Goal: Transaction & Acquisition: Purchase product/service

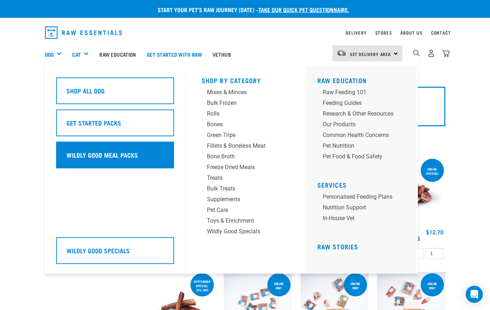
click at [99, 154] on h5 "Wildly Good Meal Packs" at bounding box center [101, 154] width 71 height 9
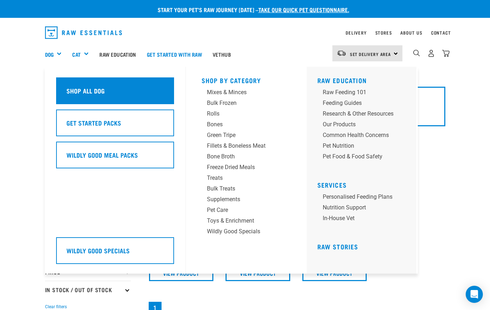
click at [73, 92] on div "Shop All Dog" at bounding box center [115, 91] width 118 height 27
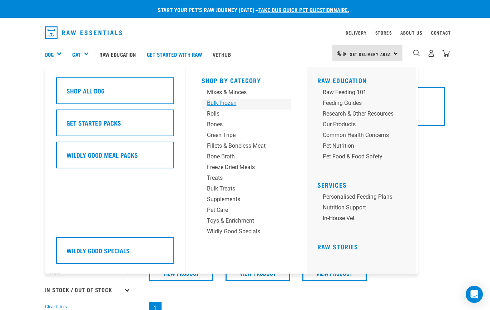
click at [220, 105] on div "Bulk Frozen" at bounding box center [240, 103] width 67 height 9
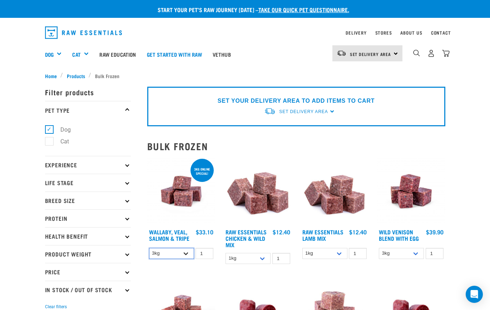
select select "278010"
select select "731"
click at [258, 204] on img at bounding box center [258, 192] width 68 height 68
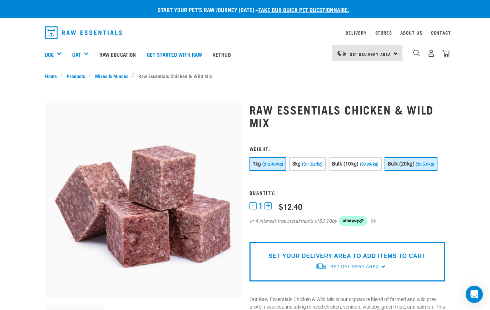
click at [388, 167] on span "Bulk (20kg)" at bounding box center [401, 164] width 27 height 6
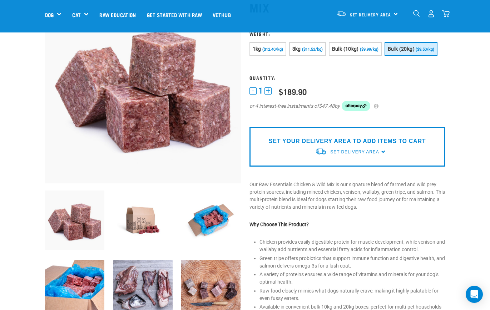
scroll to position [66, 0]
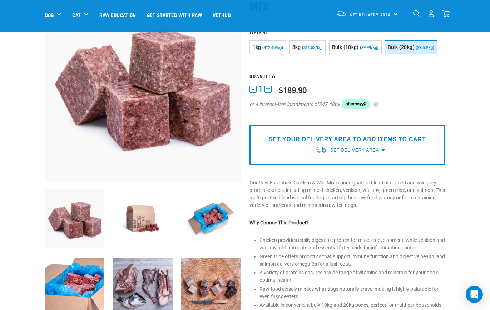
click at [221, 218] on img at bounding box center [211, 219] width 60 height 60
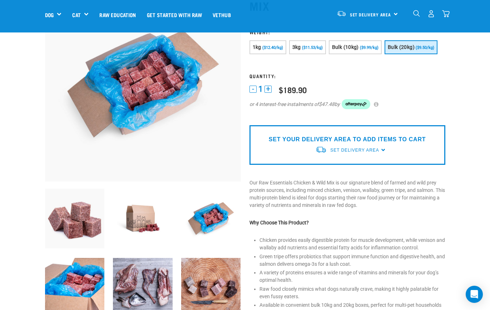
click at [165, 279] on img at bounding box center [143, 288] width 60 height 60
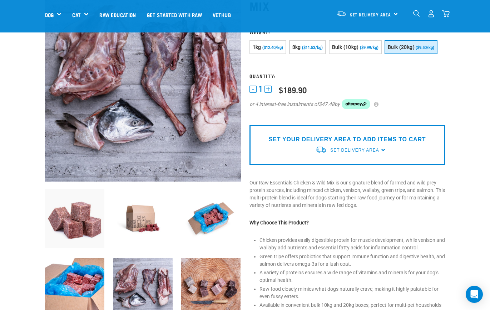
click at [145, 223] on img at bounding box center [143, 219] width 60 height 60
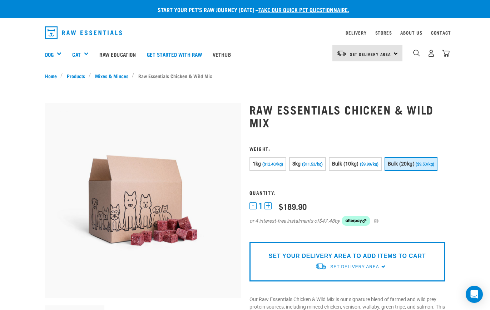
scroll to position [0, 0]
click at [415, 167] on span "($9.50/kg)" at bounding box center [424, 164] width 19 height 5
click at [384, 282] on div "SET YOUR DELIVERY AREA TO ADD ITEMS TO CART Set Delivery Area North Island Sout…" at bounding box center [347, 262] width 196 height 40
click at [382, 282] on div "SET YOUR DELIVERY AREA TO ADD ITEMS TO CART Set Delivery Area North Island Sout…" at bounding box center [347, 262] width 196 height 40
click at [378, 270] on span "Set Delivery Area" at bounding box center [354, 267] width 49 height 5
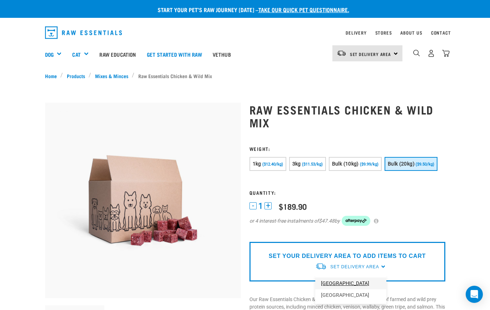
click at [353, 290] on link "[GEOGRAPHIC_DATA]" at bounding box center [350, 284] width 71 height 12
click at [361, 265] on span "Set Delivery Area" at bounding box center [354, 267] width 49 height 5
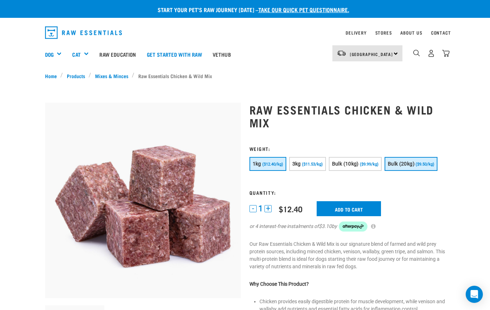
click at [415, 167] on span "($9.50/kg)" at bounding box center [424, 164] width 19 height 5
click at [387, 52] on div "[GEOGRAPHIC_DATA] [GEOGRAPHIC_DATA]" at bounding box center [367, 53] width 70 height 16
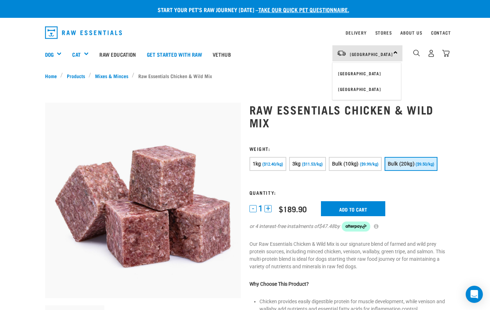
click at [387, 53] on div "North Island North Island South Island" at bounding box center [367, 53] width 70 height 16
click at [355, 216] on input "Add to cart" at bounding box center [353, 208] width 64 height 15
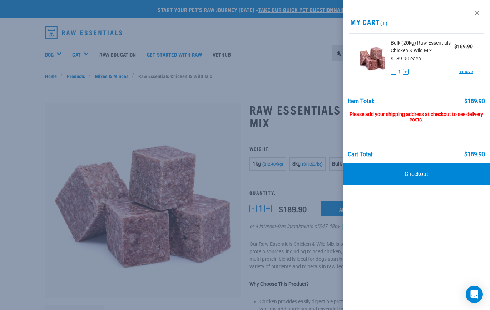
click at [318, 200] on div at bounding box center [245, 155] width 490 height 310
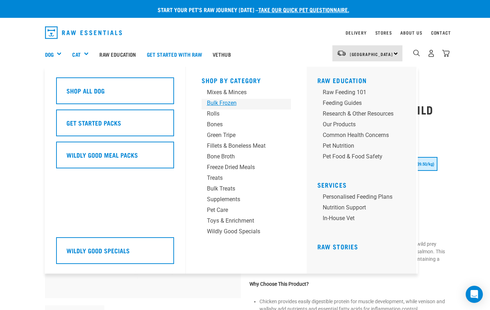
click at [219, 106] on div "Bulk Frozen" at bounding box center [240, 103] width 67 height 9
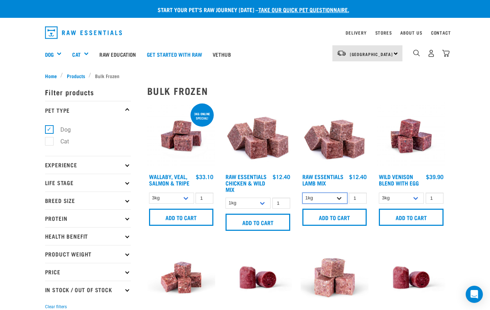
select select "758"
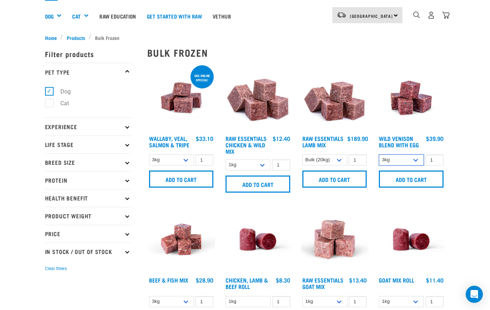
scroll to position [41, 0]
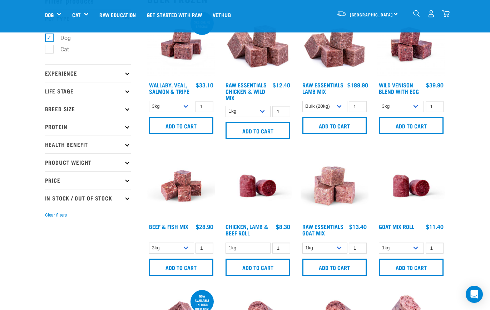
click at [184, 240] on div at bounding box center [181, 216] width 77 height 137
click at [184, 242] on div "3kg Bulk (10kg)" at bounding box center [181, 248] width 68 height 13
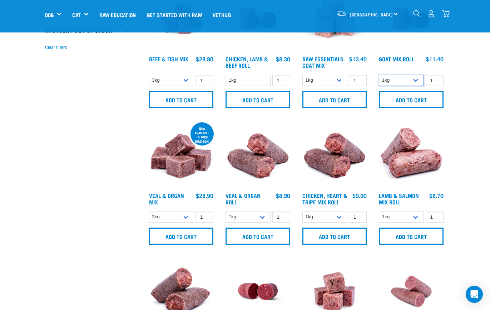
scroll to position [219, 0]
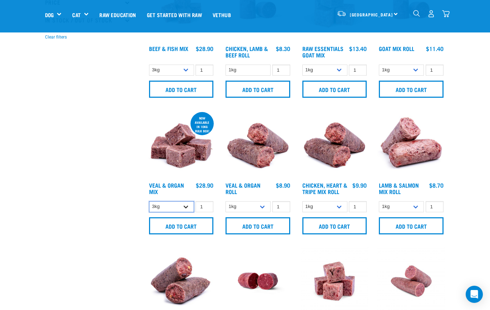
select select "951"
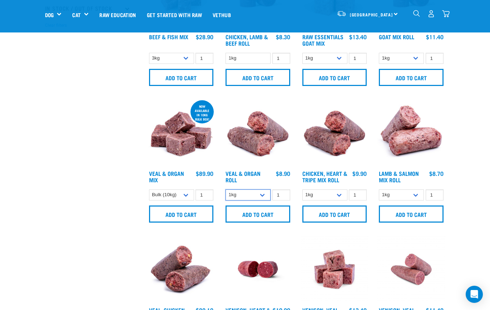
scroll to position [234, 0]
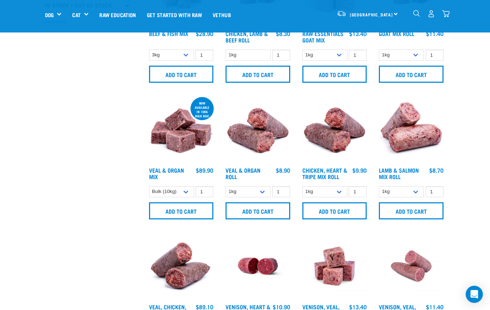
click at [336, 204] on form "1kg Bulk (10kg) 1" at bounding box center [334, 203] width 68 height 35
click at [336, 198] on div "1kg Bulk (10kg)" at bounding box center [334, 192] width 68 height 13
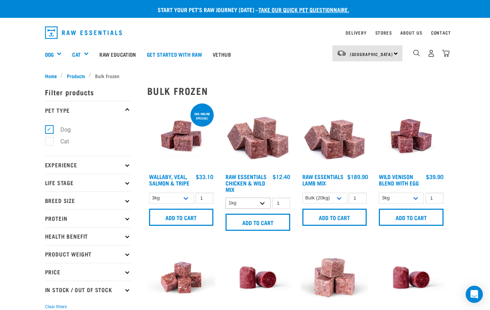
scroll to position [0, 0]
select select "731"
click at [344, 216] on input "Add to cart" at bounding box center [334, 217] width 65 height 17
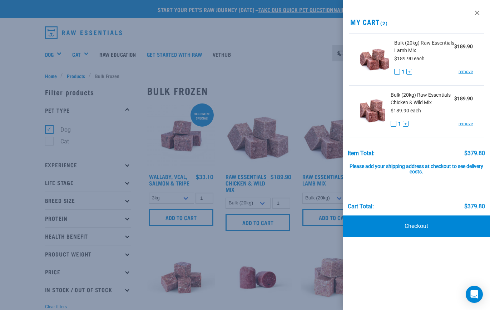
click at [304, 250] on div at bounding box center [245, 155] width 490 height 310
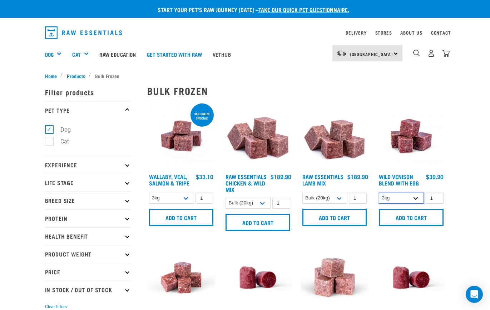
select select "50722"
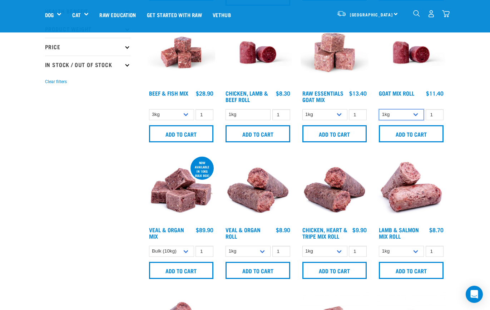
scroll to position [179, 0]
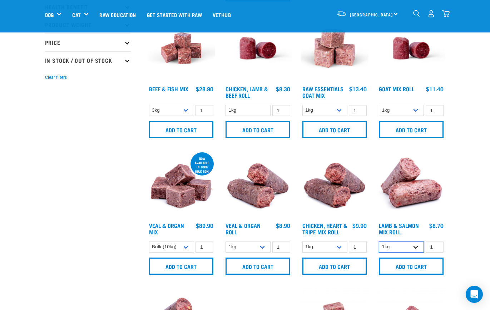
select select "913"
select select "920"
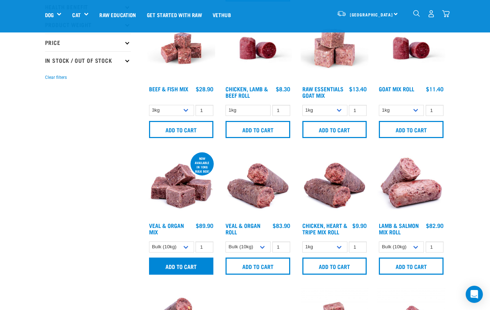
click at [184, 260] on input "Add to cart" at bounding box center [181, 266] width 65 height 17
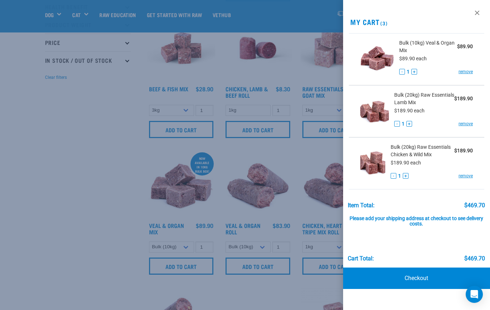
click at [135, 221] on div at bounding box center [245, 155] width 490 height 310
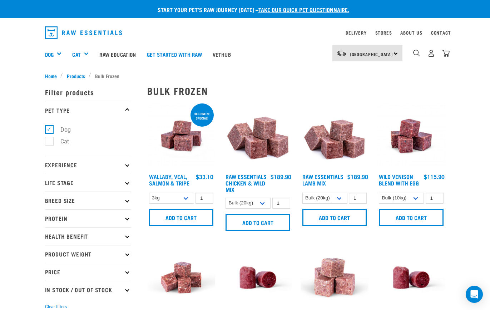
scroll to position [0, 0]
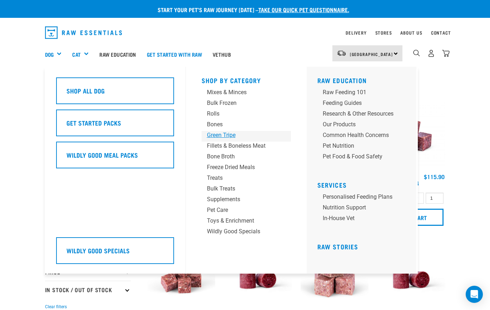
click at [226, 134] on div "Green Tripe" at bounding box center [240, 135] width 67 height 9
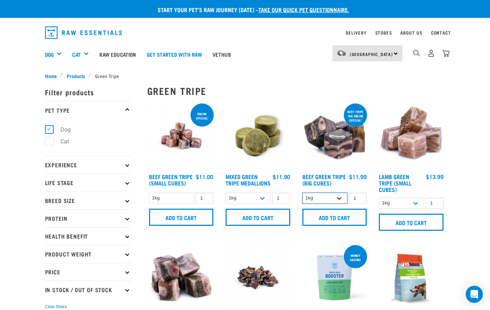
select select "344958"
select select "656871"
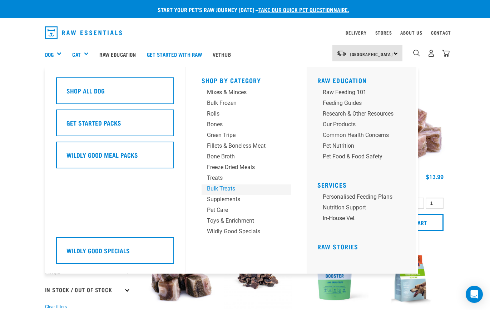
click at [233, 192] on div "Bulk Treats" at bounding box center [240, 189] width 67 height 9
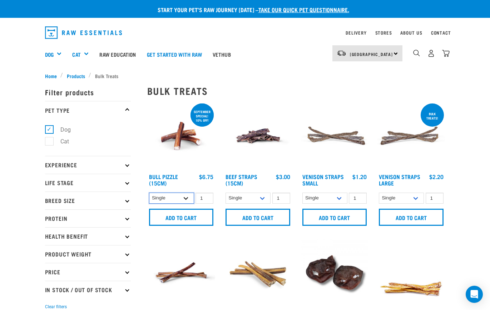
select select "682001"
select select "15447"
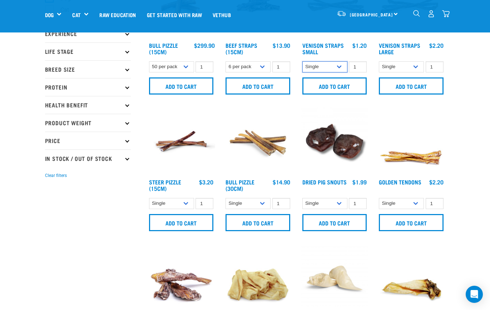
scroll to position [88, 0]
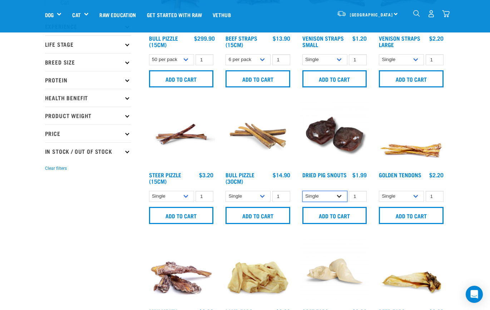
select select "443098"
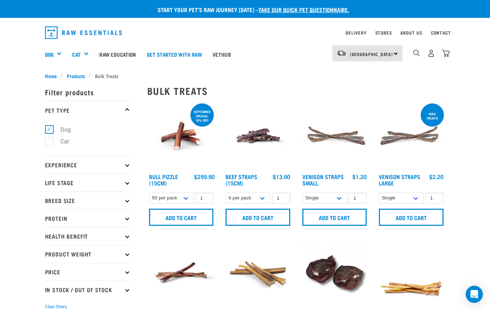
scroll to position [0, 0]
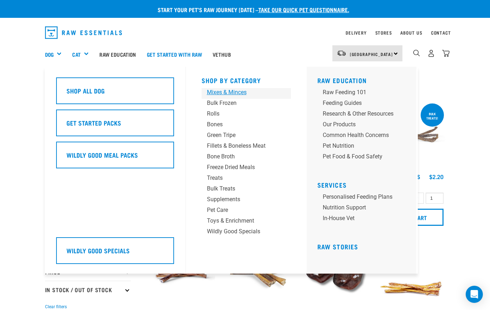
click at [232, 95] on div "Mixes & Minces" at bounding box center [240, 92] width 67 height 9
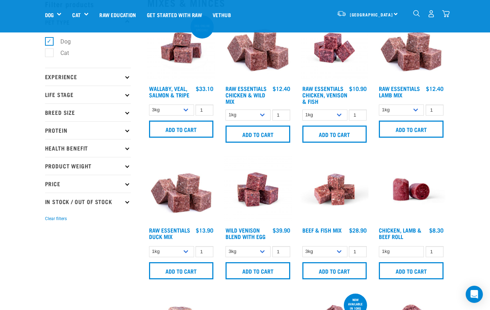
scroll to position [38, 0]
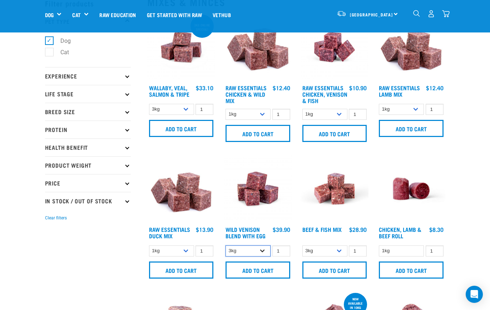
select select "50722"
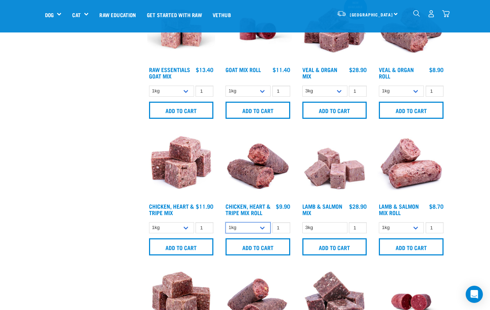
scroll to position [337, 0]
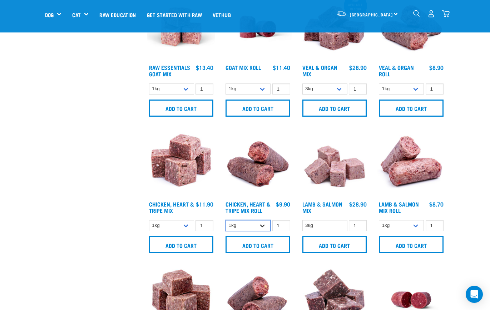
select select "912"
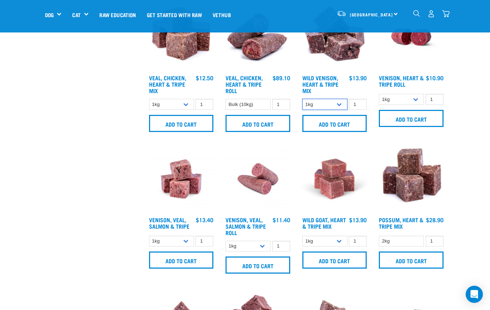
scroll to position [601, 0]
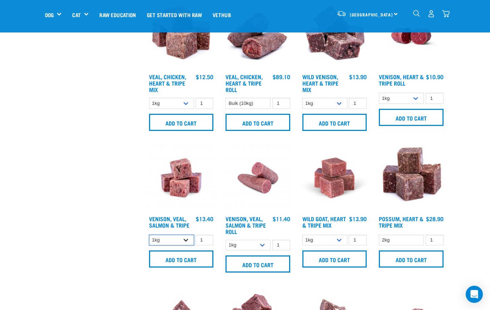
select select "327935"
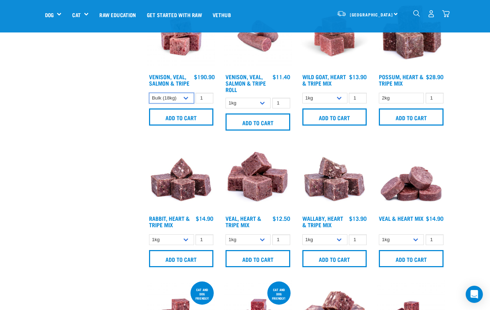
scroll to position [745, 0]
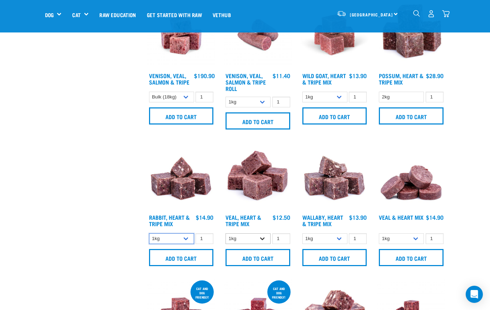
drag, startPoint x: 182, startPoint y: 245, endPoint x: 264, endPoint y: 243, distance: 81.8
select select "14880"
select select "953"
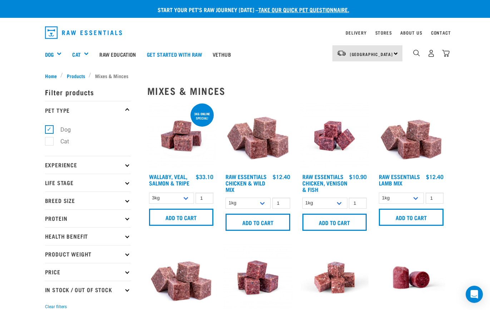
scroll to position [0, 0]
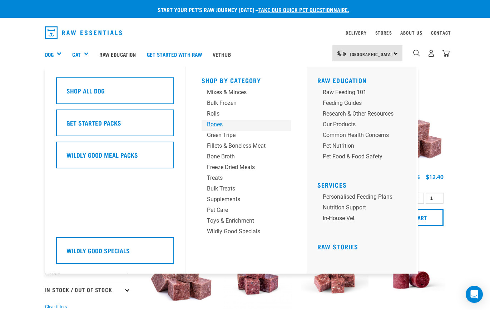
click at [219, 122] on div "Bones" at bounding box center [240, 124] width 67 height 9
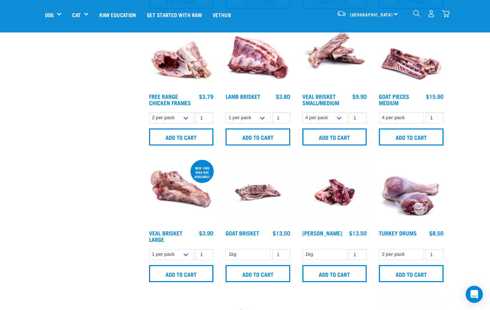
scroll to position [313, 0]
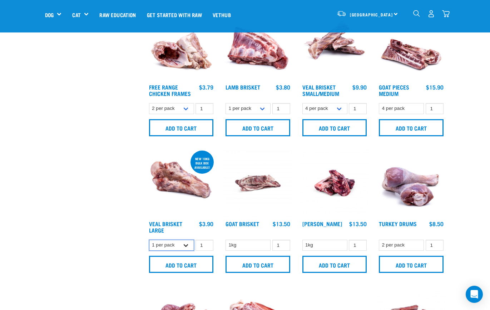
select select "700283"
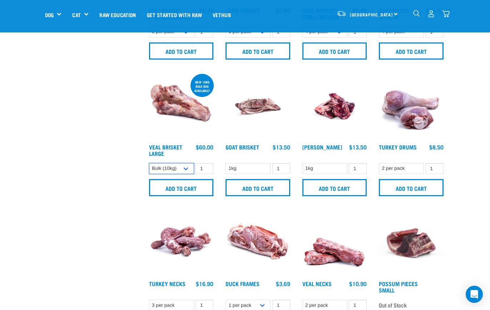
scroll to position [390, 0]
click at [430, 18] on div "3" at bounding box center [431, 14] width 37 height 16
click at [430, 12] on img "dropdown navigation" at bounding box center [431, 14] width 8 height 8
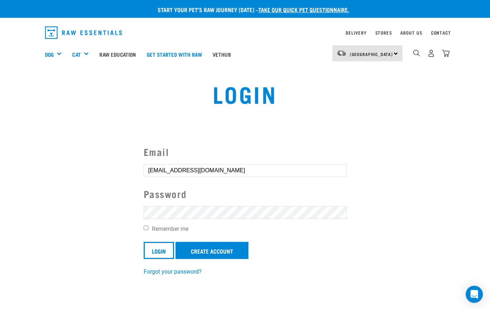
type input "[EMAIL_ADDRESS][DOMAIN_NAME]"
click at [159, 250] on input "Login" at bounding box center [159, 250] width 30 height 17
click at [16, 142] on button "delete" at bounding box center [12, 138] width 7 height 7
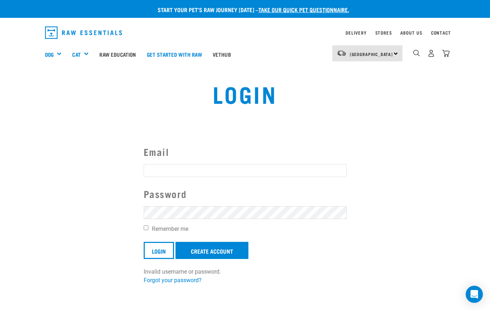
click at [0, 238] on article "Invalid username or password." at bounding box center [0, 155] width 0 height 310
click at [288, 153] on label "Email" at bounding box center [245, 152] width 203 height 15
click at [288, 164] on input "Email" at bounding box center [245, 170] width 203 height 13
click at [350, 34] on link "Delivery" at bounding box center [355, 32] width 21 height 3
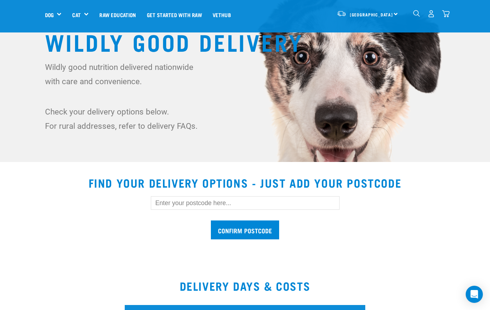
scroll to position [82, 0]
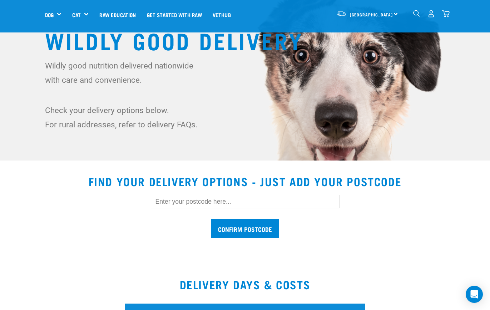
click at [230, 202] on input "text" at bounding box center [245, 202] width 189 height 14
type input "0612"
click at [228, 224] on input "Confirm postcode" at bounding box center [245, 228] width 68 height 19
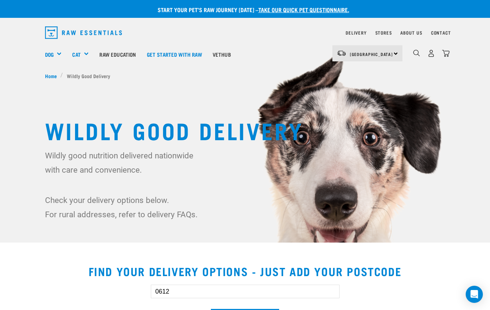
scroll to position [0, 0]
click at [449, 51] on img "dropdown navigation" at bounding box center [446, 54] width 8 height 8
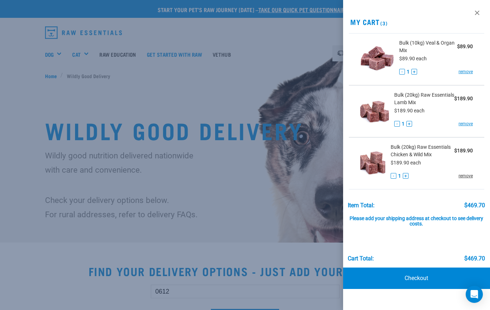
click at [463, 178] on link "remove" at bounding box center [465, 176] width 14 height 6
click at [465, 123] on link "remove" at bounding box center [465, 124] width 14 height 6
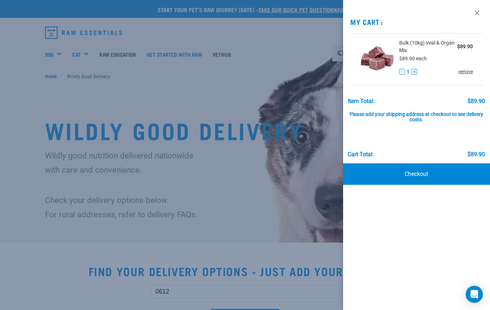
click at [467, 70] on link "remove" at bounding box center [465, 72] width 14 height 6
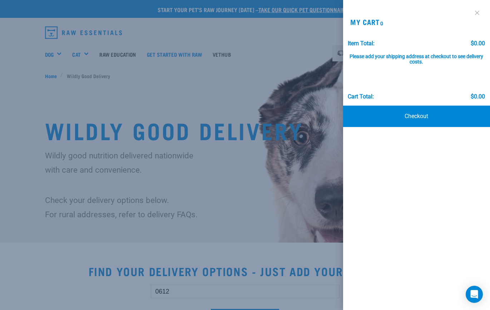
click at [478, 15] on link at bounding box center [476, 12] width 11 height 11
